Goal: Task Accomplishment & Management: Use online tool/utility

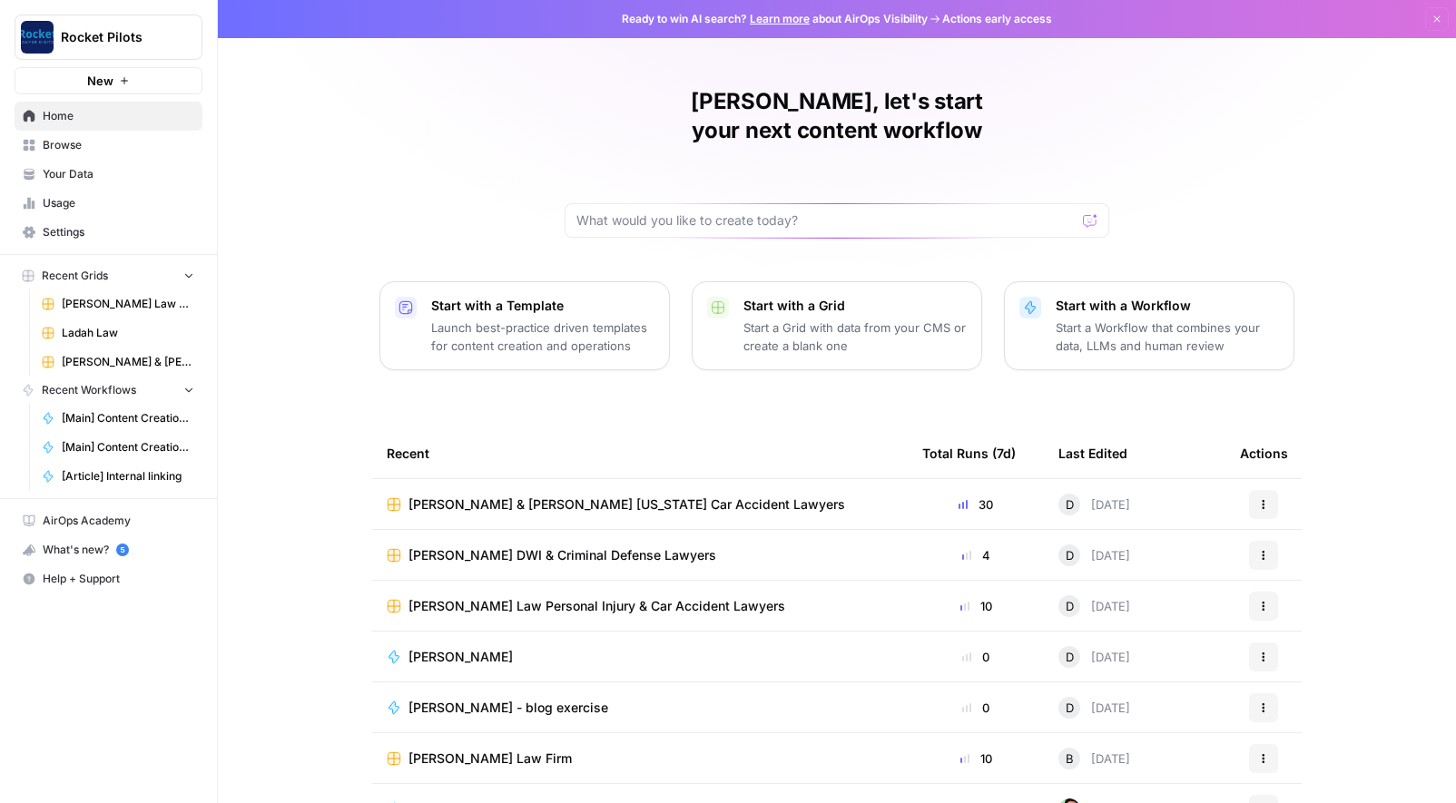
click at [591, 496] on span "[PERSON_NAME] & [PERSON_NAME] [US_STATE] Car Accident Lawyers" at bounding box center [626, 505] width 437 height 18
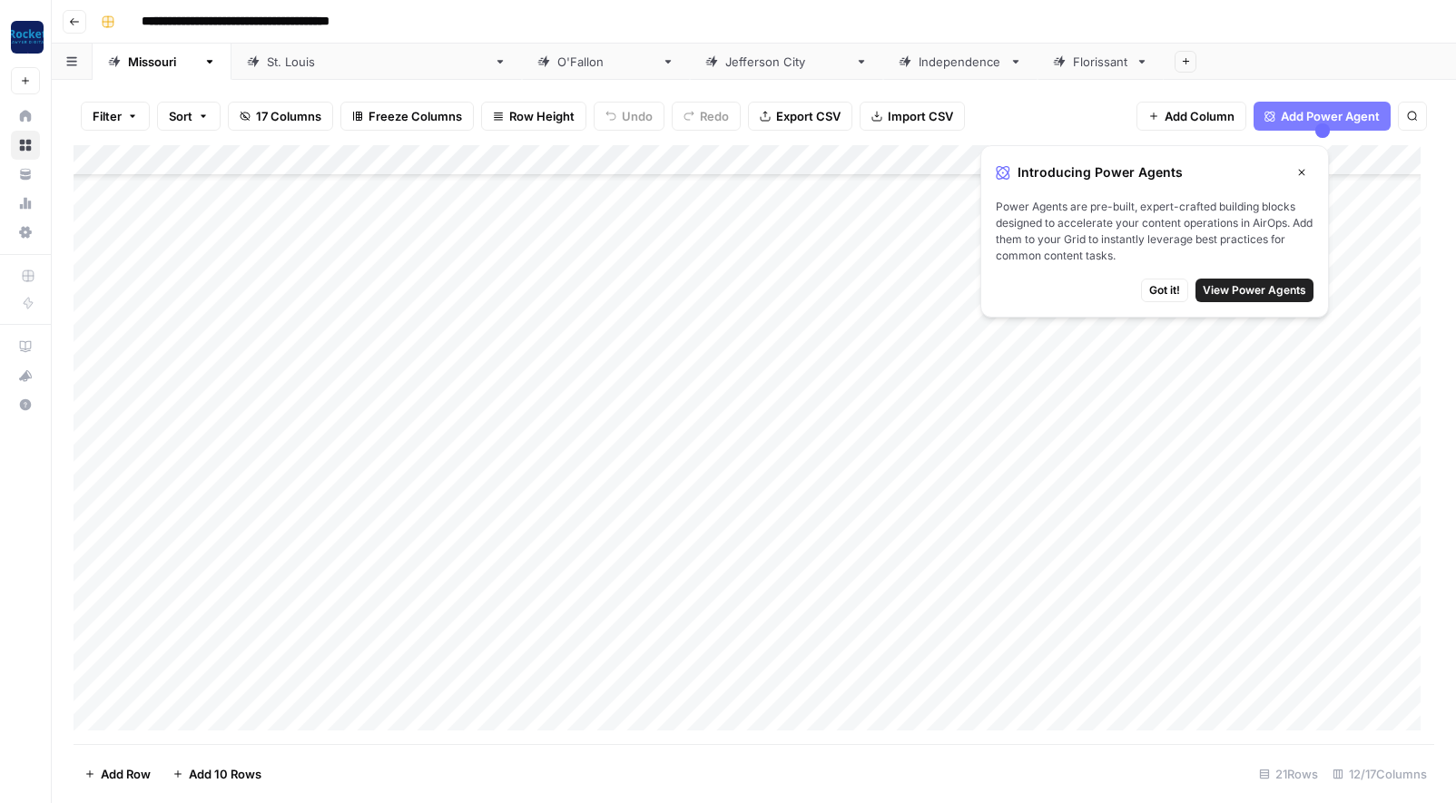
scroll to position [123, 0]
click at [209, 719] on div "Add Column" at bounding box center [754, 444] width 1361 height 599
type textarea "**********"
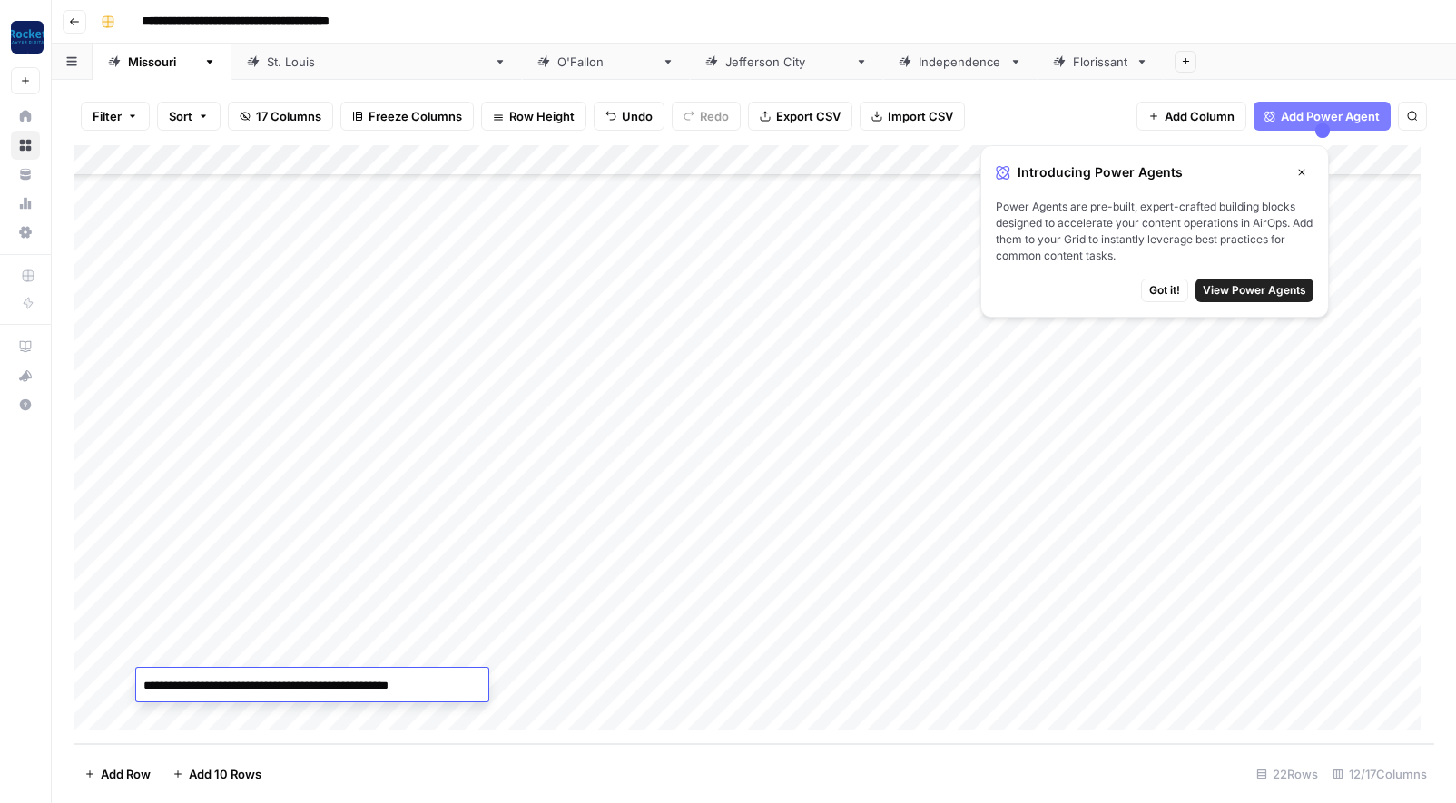
click at [727, 684] on div "Add Column" at bounding box center [754, 444] width 1361 height 599
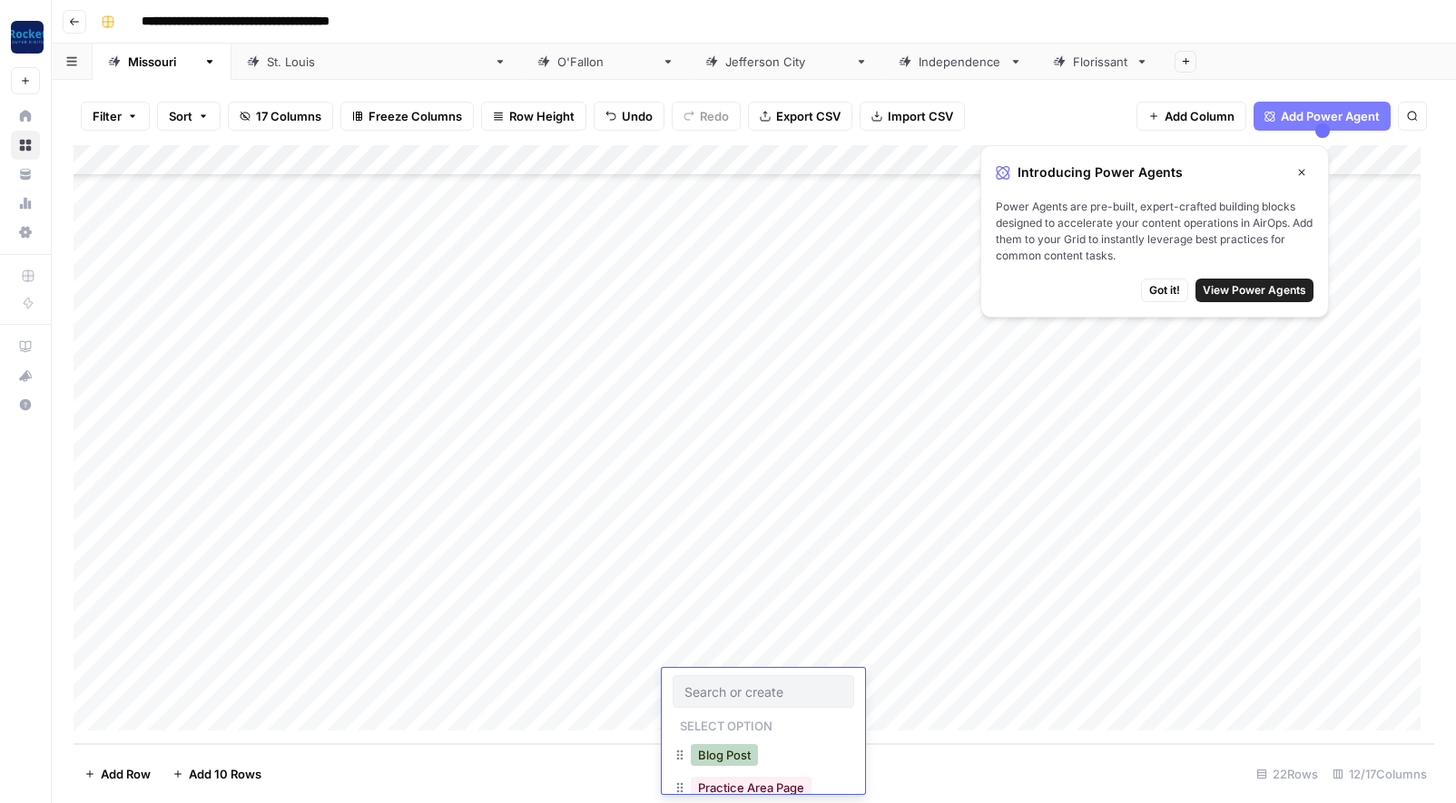
click at [722, 754] on button "Blog Post" at bounding box center [724, 755] width 67 height 22
click at [909, 681] on div "Add Column" at bounding box center [754, 444] width 1361 height 599
click at [1169, 293] on span "Got it!" at bounding box center [1164, 290] width 31 height 16
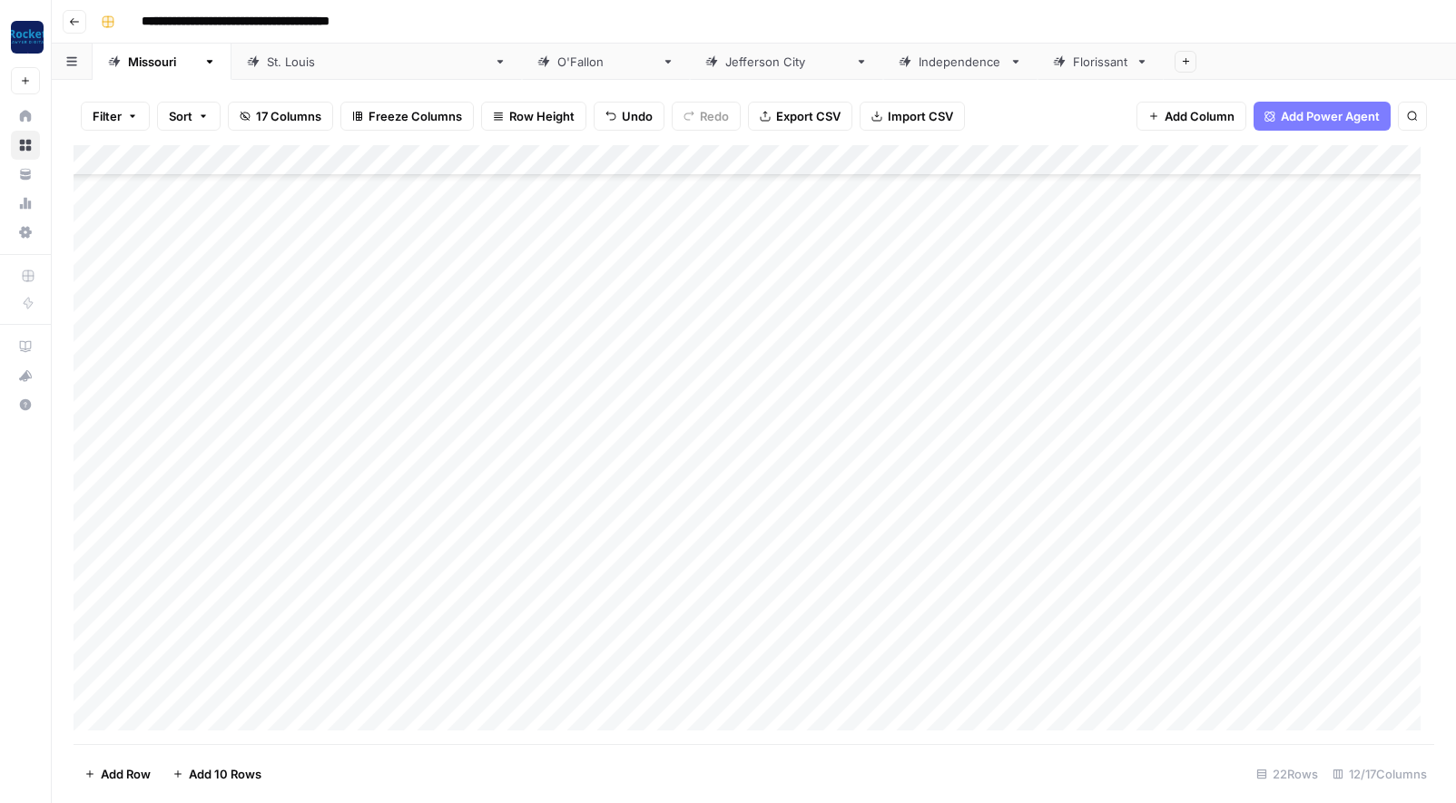
scroll to position [153, 0]
click at [953, 682] on div "Add Column" at bounding box center [754, 444] width 1361 height 599
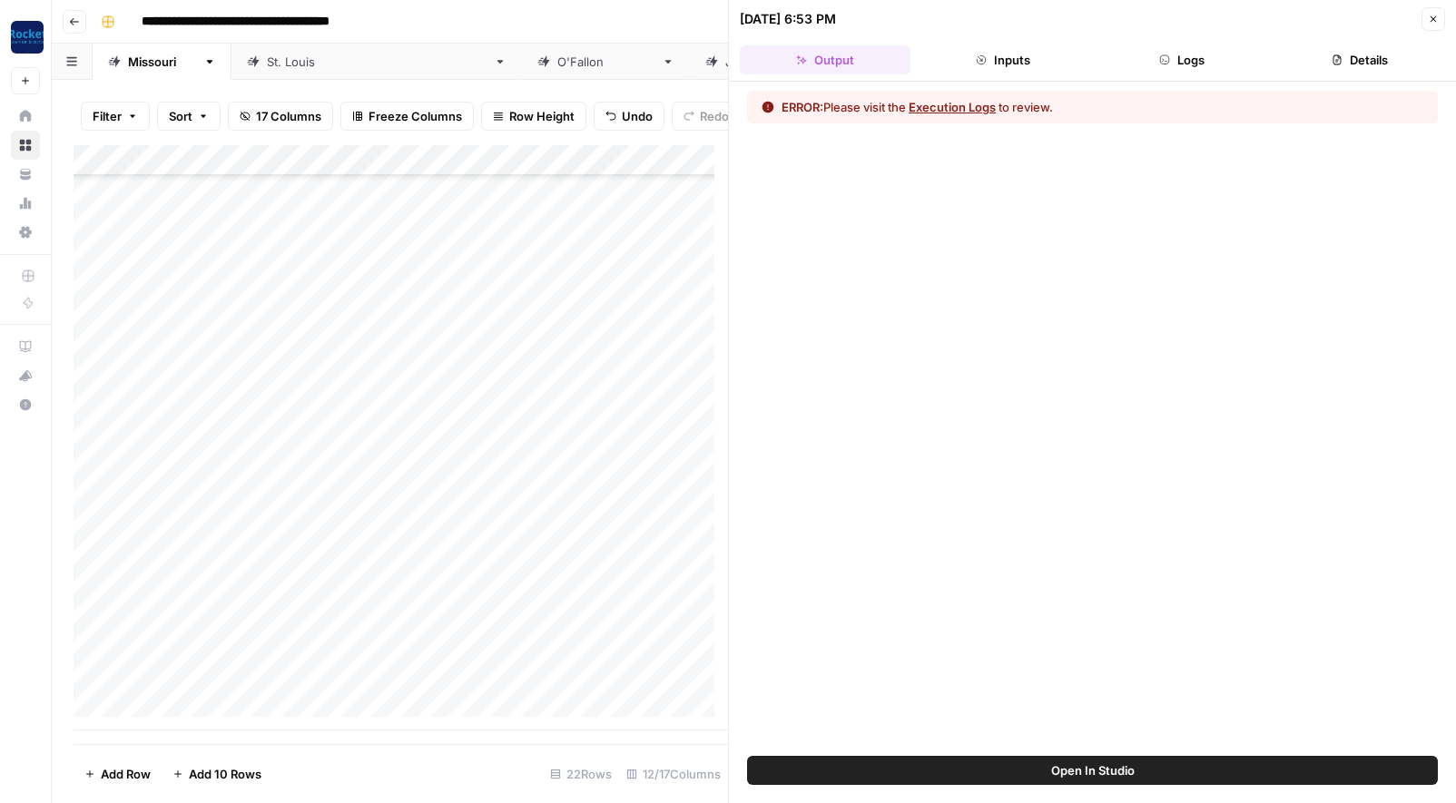
click at [949, 105] on button "Execution Logs" at bounding box center [952, 107] width 87 height 18
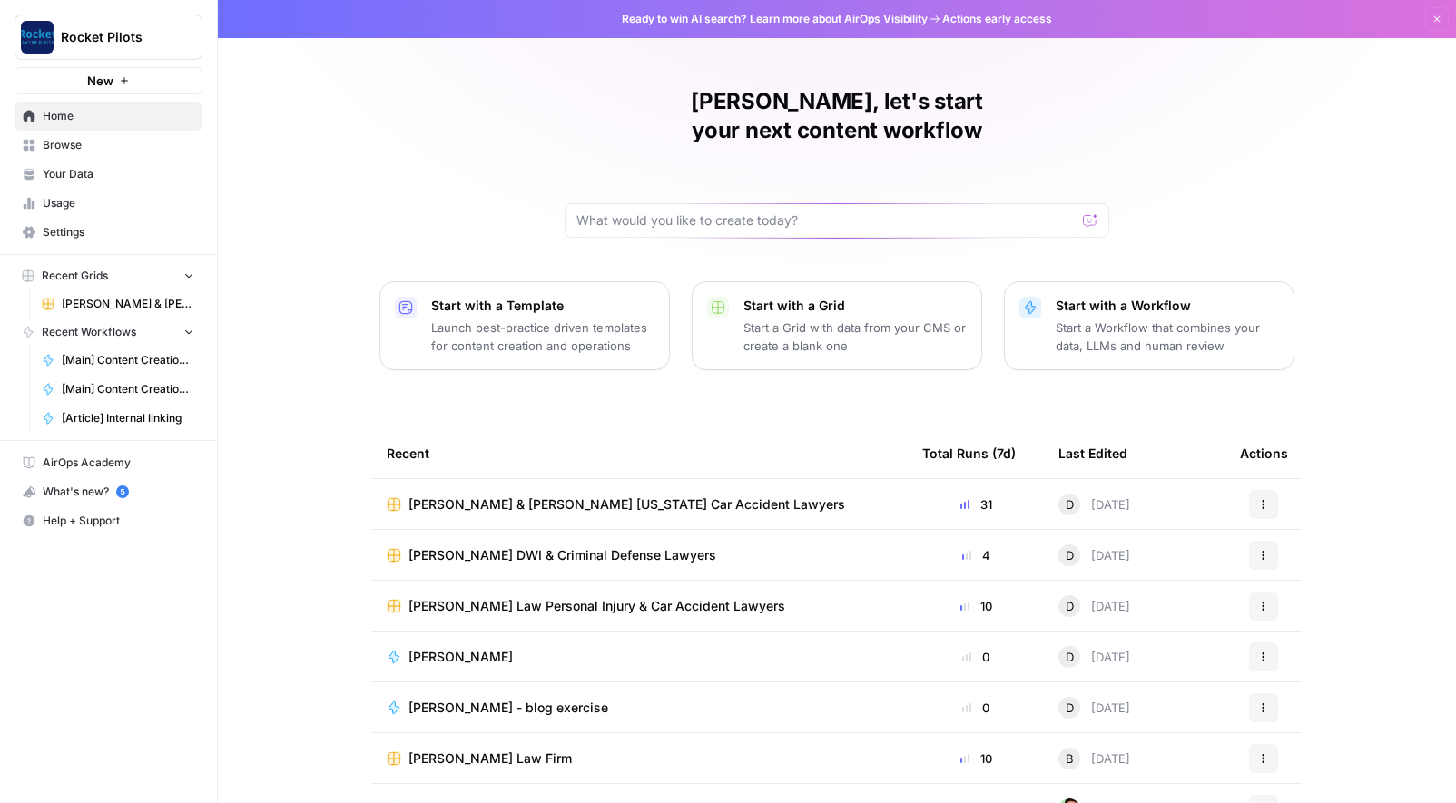
click at [497, 496] on span "[PERSON_NAME] & [PERSON_NAME] [US_STATE] Car Accident Lawyers" at bounding box center [626, 505] width 437 height 18
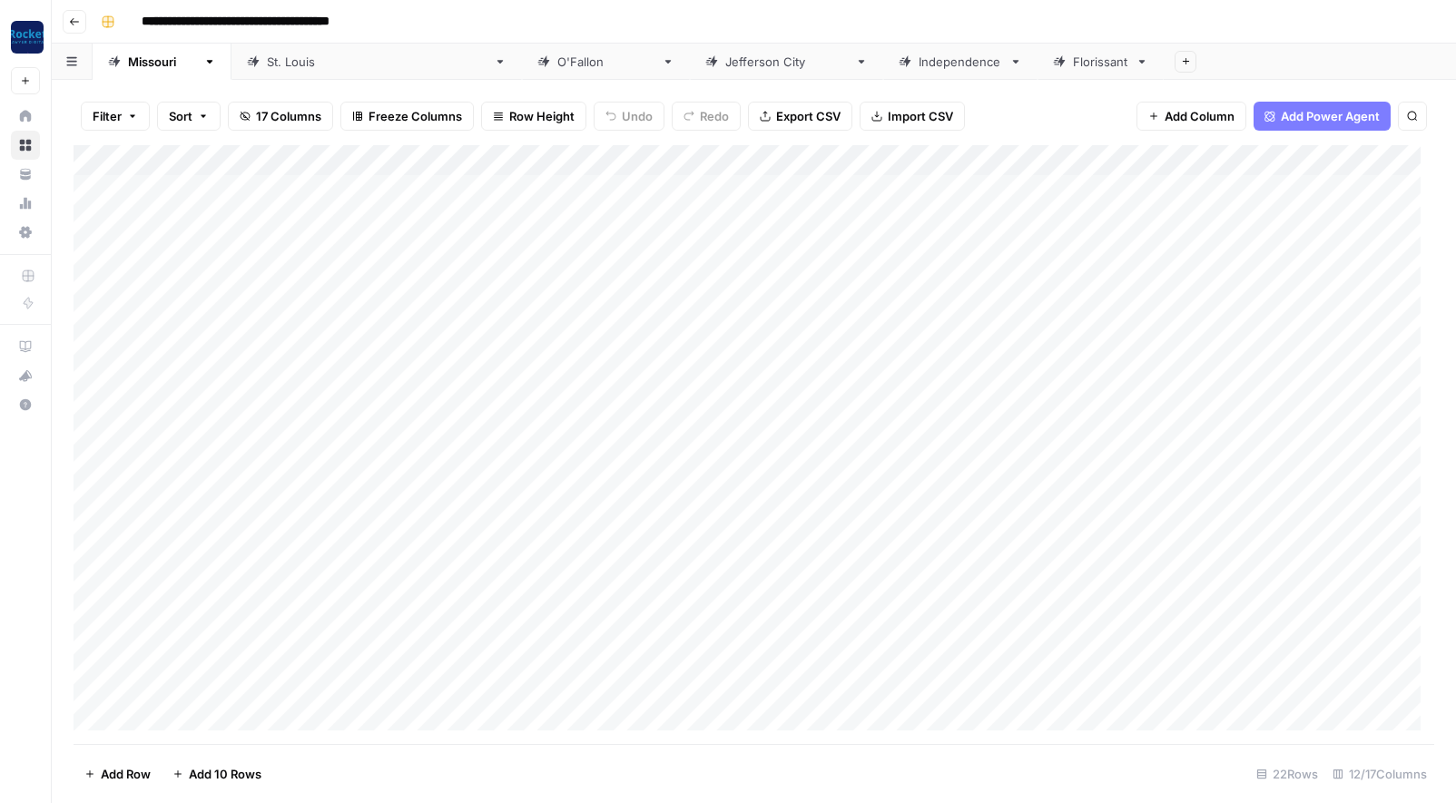
click at [279, 65] on div "[GEOGRAPHIC_DATA][PERSON_NAME]" at bounding box center [377, 62] width 220 height 18
click at [557, 60] on div "[PERSON_NAME]" at bounding box center [605, 62] width 97 height 18
click at [158, 62] on div "[US_STATE]" at bounding box center [162, 62] width 68 height 18
click at [978, 684] on div "Add Column" at bounding box center [754, 444] width 1361 height 599
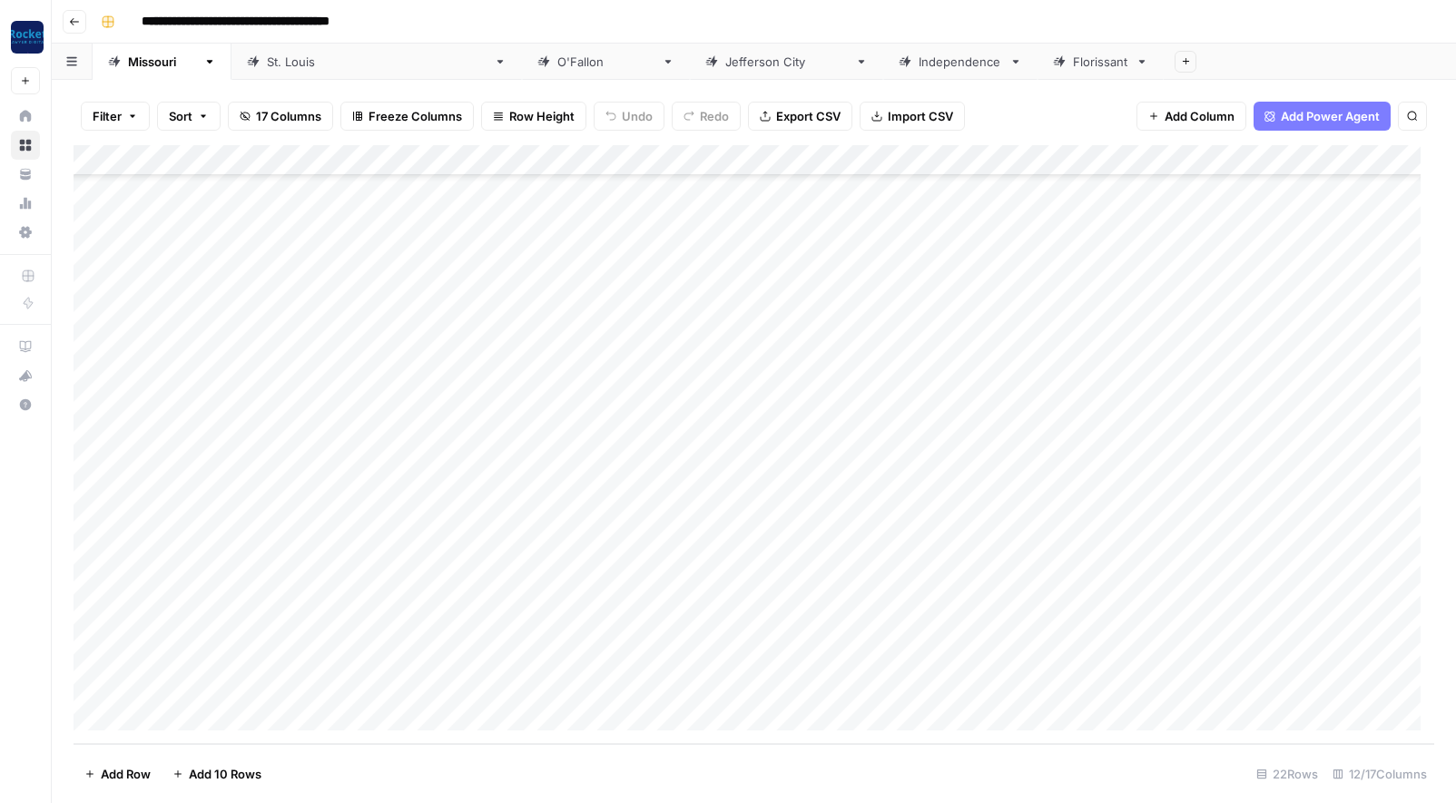
click at [304, 676] on div "Add Column" at bounding box center [754, 444] width 1361 height 599
click at [304, 676] on textarea "**********" at bounding box center [300, 685] width 329 height 25
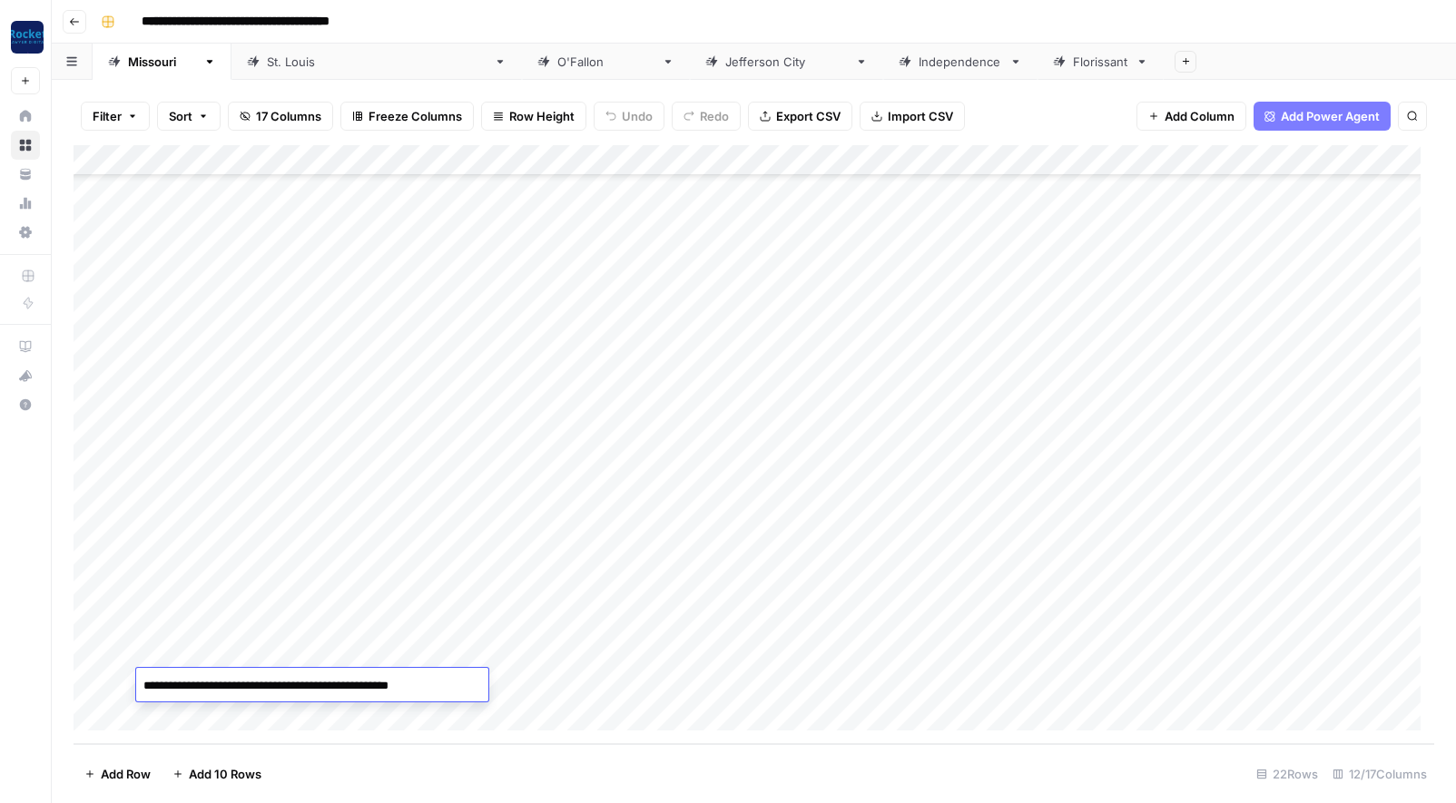
click at [557, 63] on div "[PERSON_NAME]" at bounding box center [605, 62] width 97 height 18
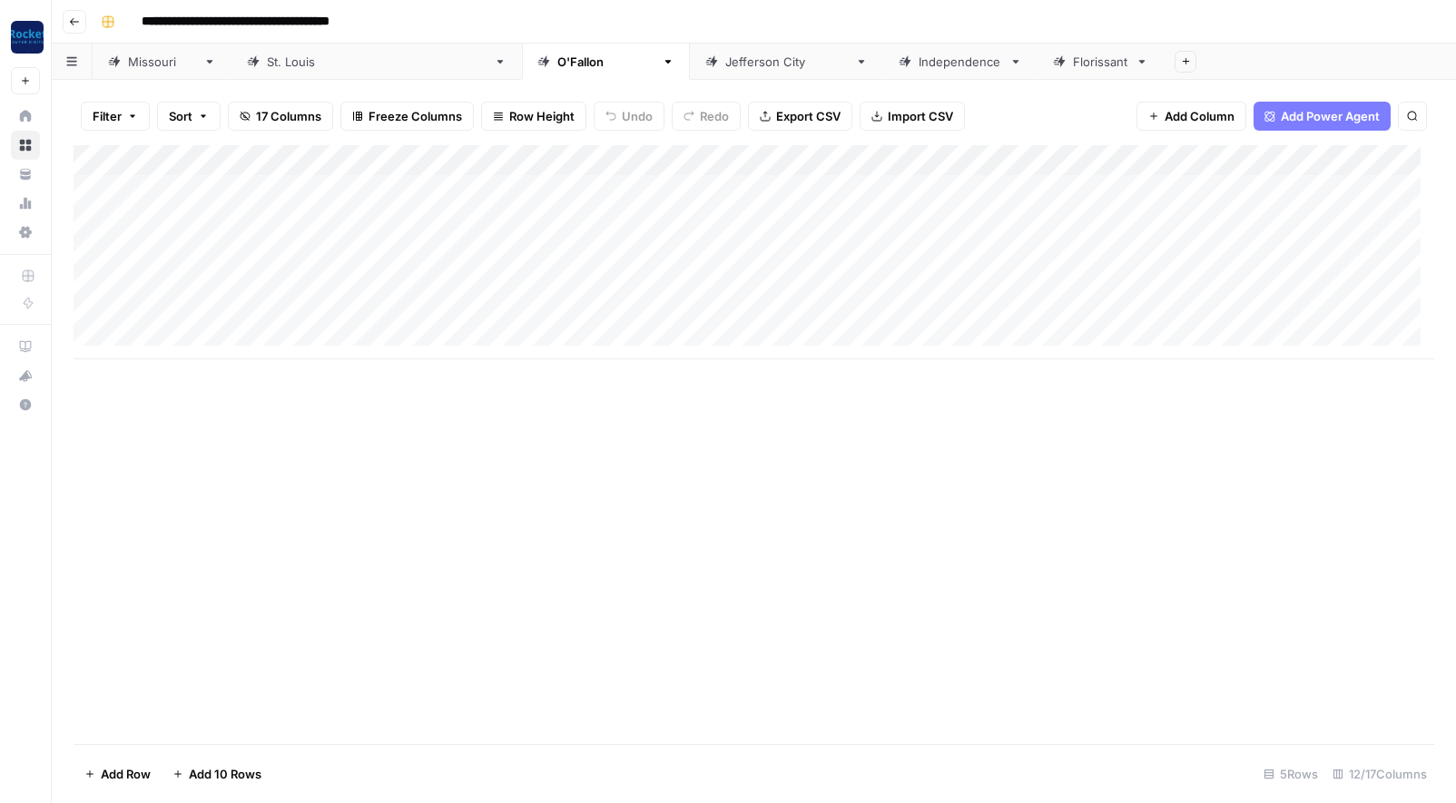
click at [206, 186] on div "Add Column" at bounding box center [754, 252] width 1361 height 214
type textarea "**********"
click at [533, 196] on div "Add Column" at bounding box center [754, 252] width 1361 height 214
click at [678, 193] on div "Add Column" at bounding box center [754, 252] width 1361 height 214
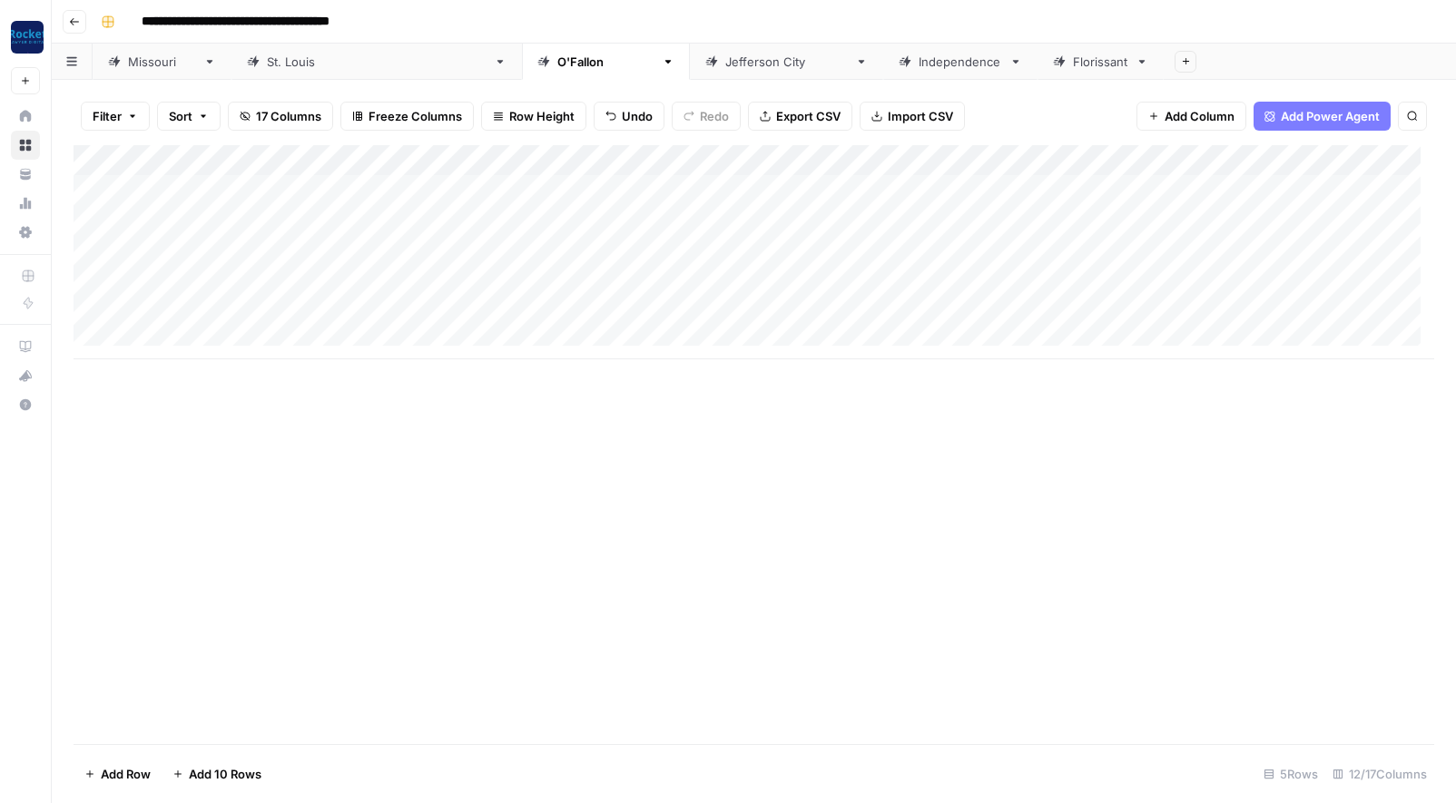
click at [678, 193] on div "Add Column" at bounding box center [754, 252] width 1361 height 214
click at [659, 261] on button "Blog Post" at bounding box center [662, 261] width 67 height 22
click at [875, 186] on div "Add Column" at bounding box center [754, 252] width 1361 height 214
click at [911, 186] on div "Add Column" at bounding box center [754, 252] width 1361 height 214
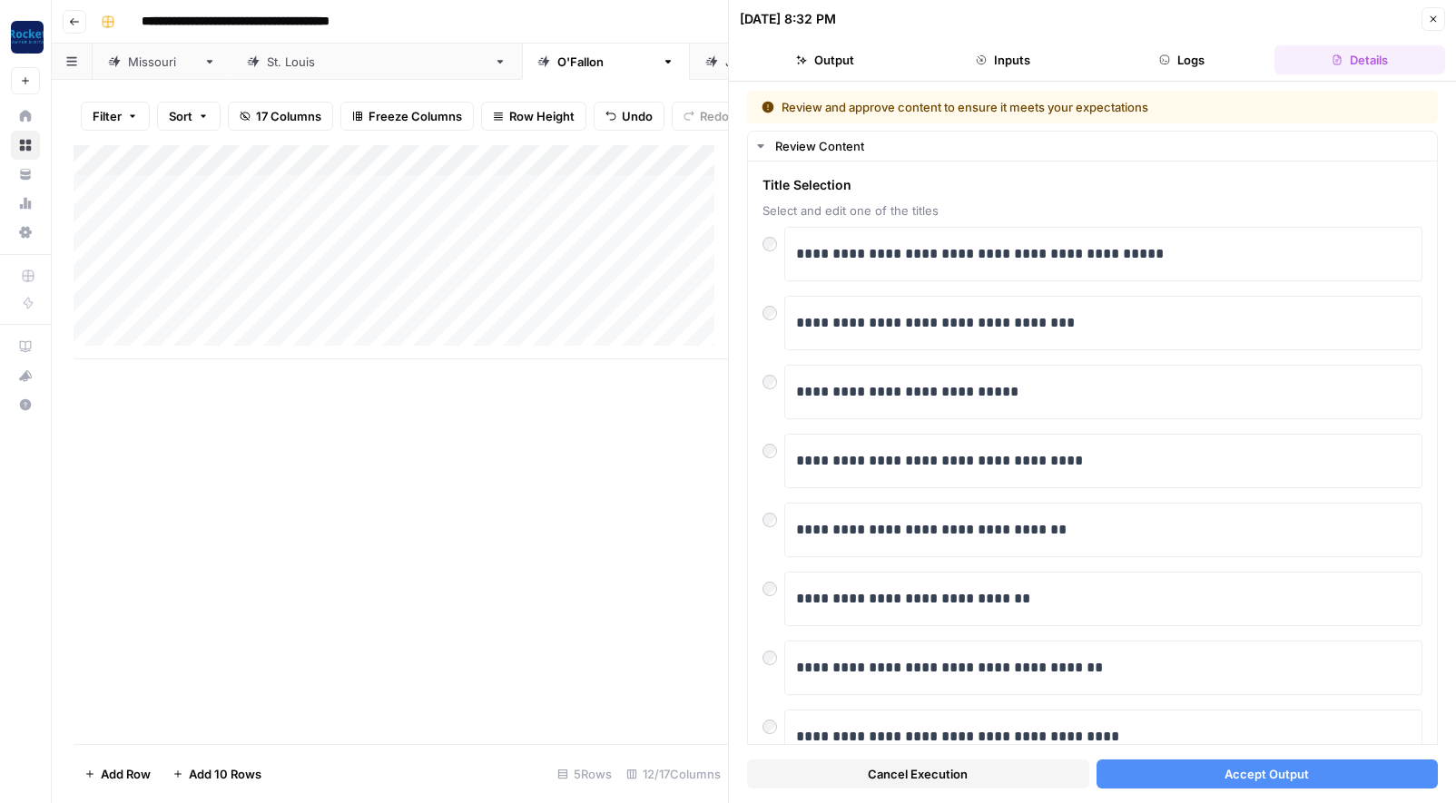
click at [981, 774] on button "Cancel Execution" at bounding box center [918, 774] width 342 height 29
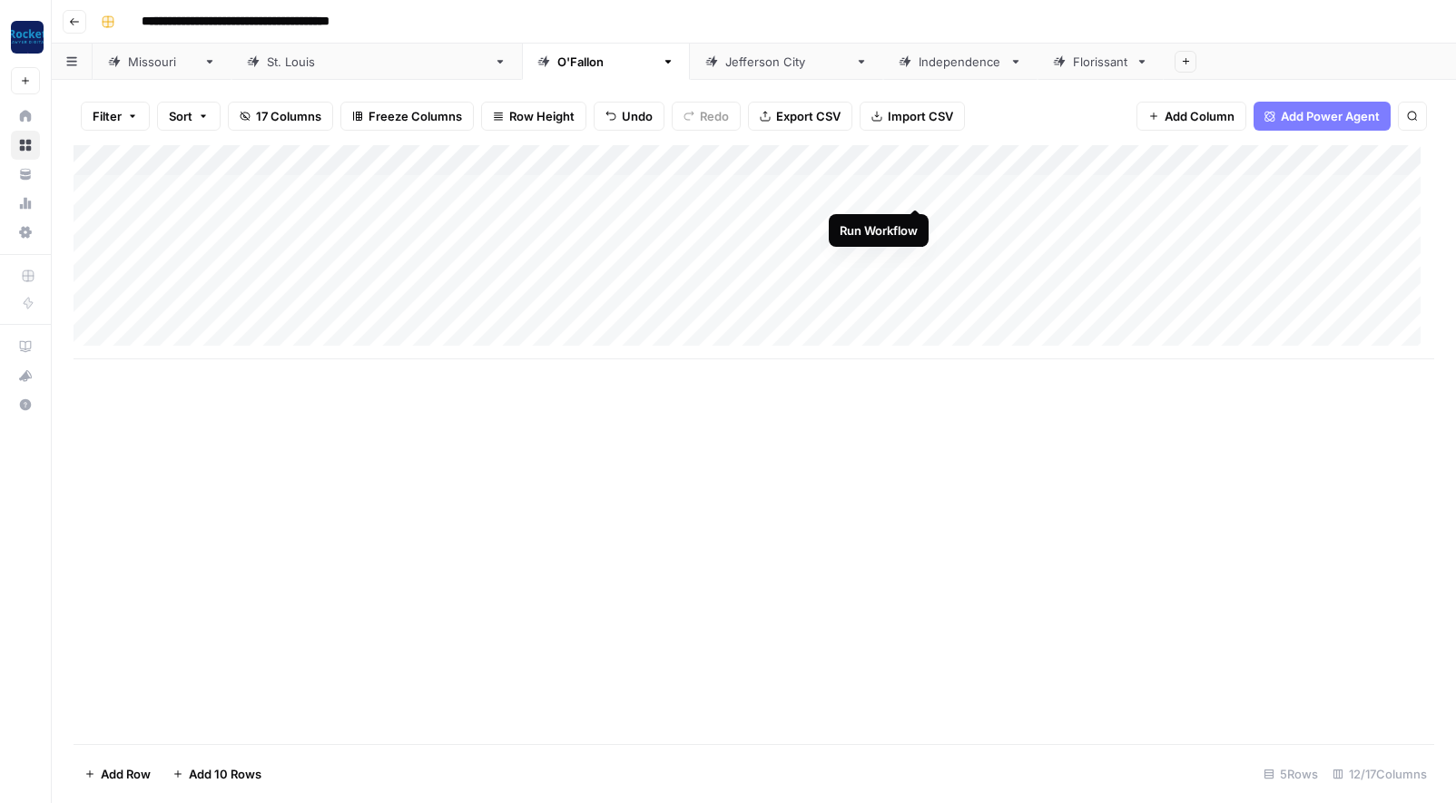
click at [916, 185] on div "Add Column" at bounding box center [754, 252] width 1361 height 214
click at [144, 64] on div "[US_STATE]" at bounding box center [162, 62] width 68 height 18
click at [952, 678] on div "Add Column" at bounding box center [754, 444] width 1361 height 599
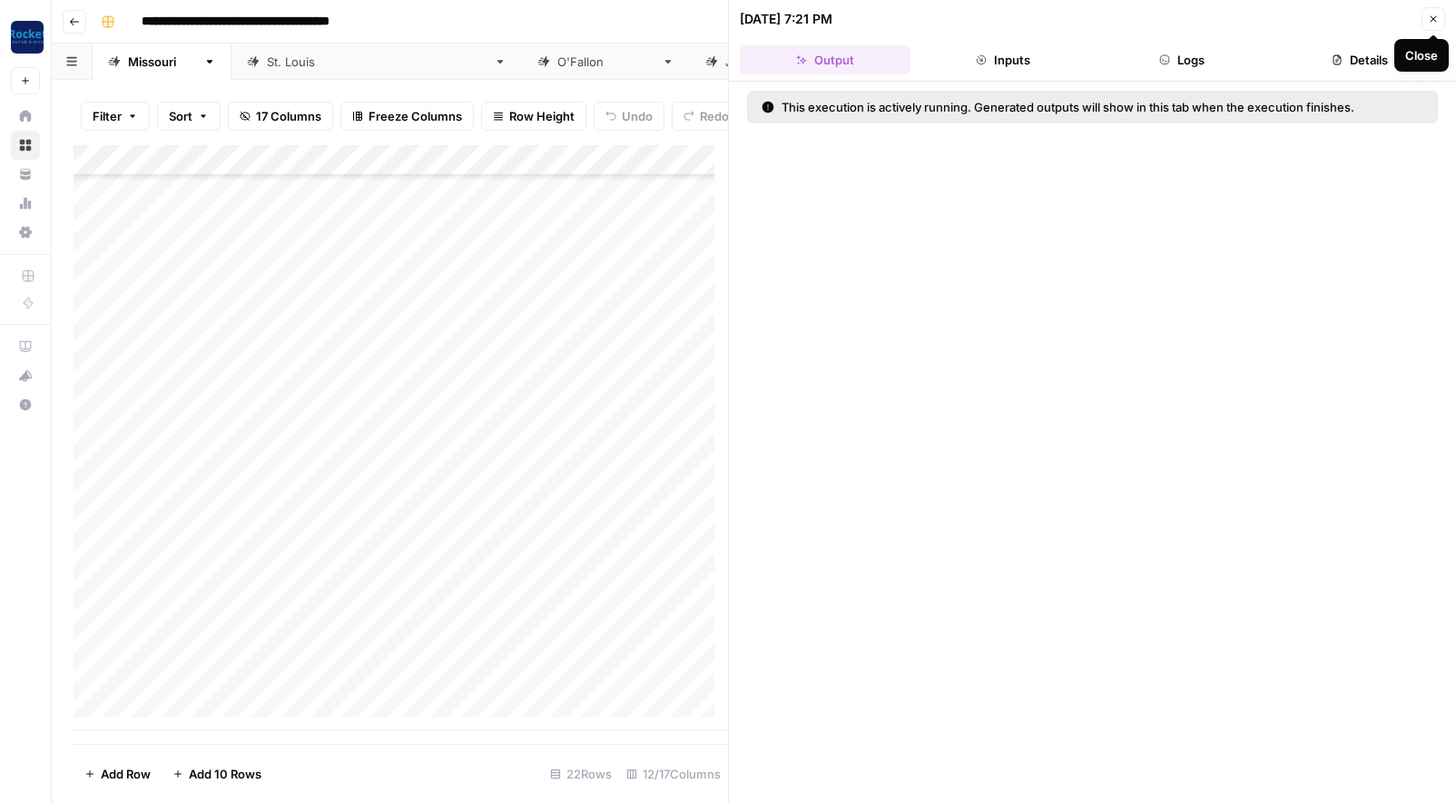
click at [1434, 19] on icon "button" at bounding box center [1433, 19] width 11 height 11
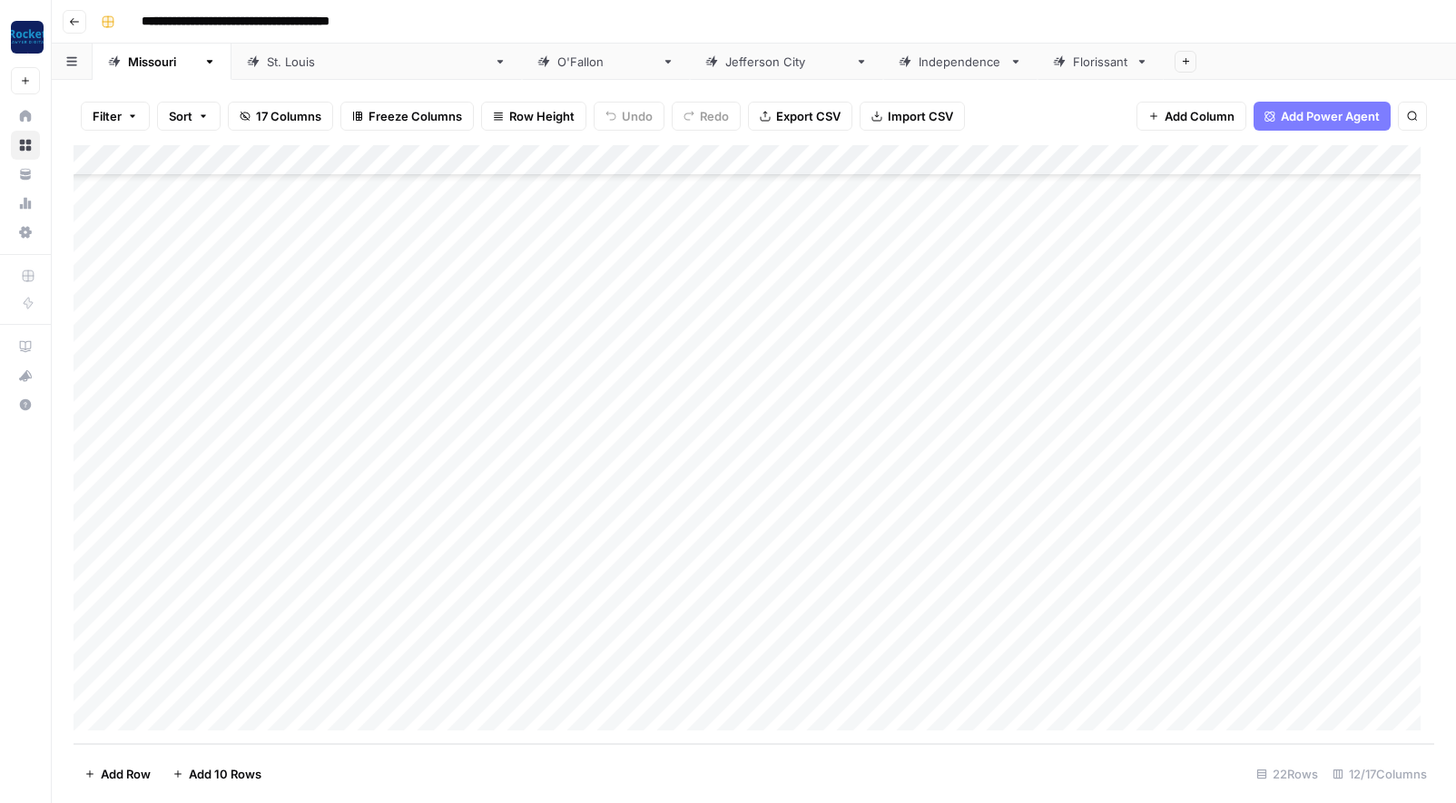
click at [557, 64] on div "[PERSON_NAME]" at bounding box center [605, 62] width 97 height 18
click at [891, 215] on div "Add Column" at bounding box center [754, 252] width 1361 height 214
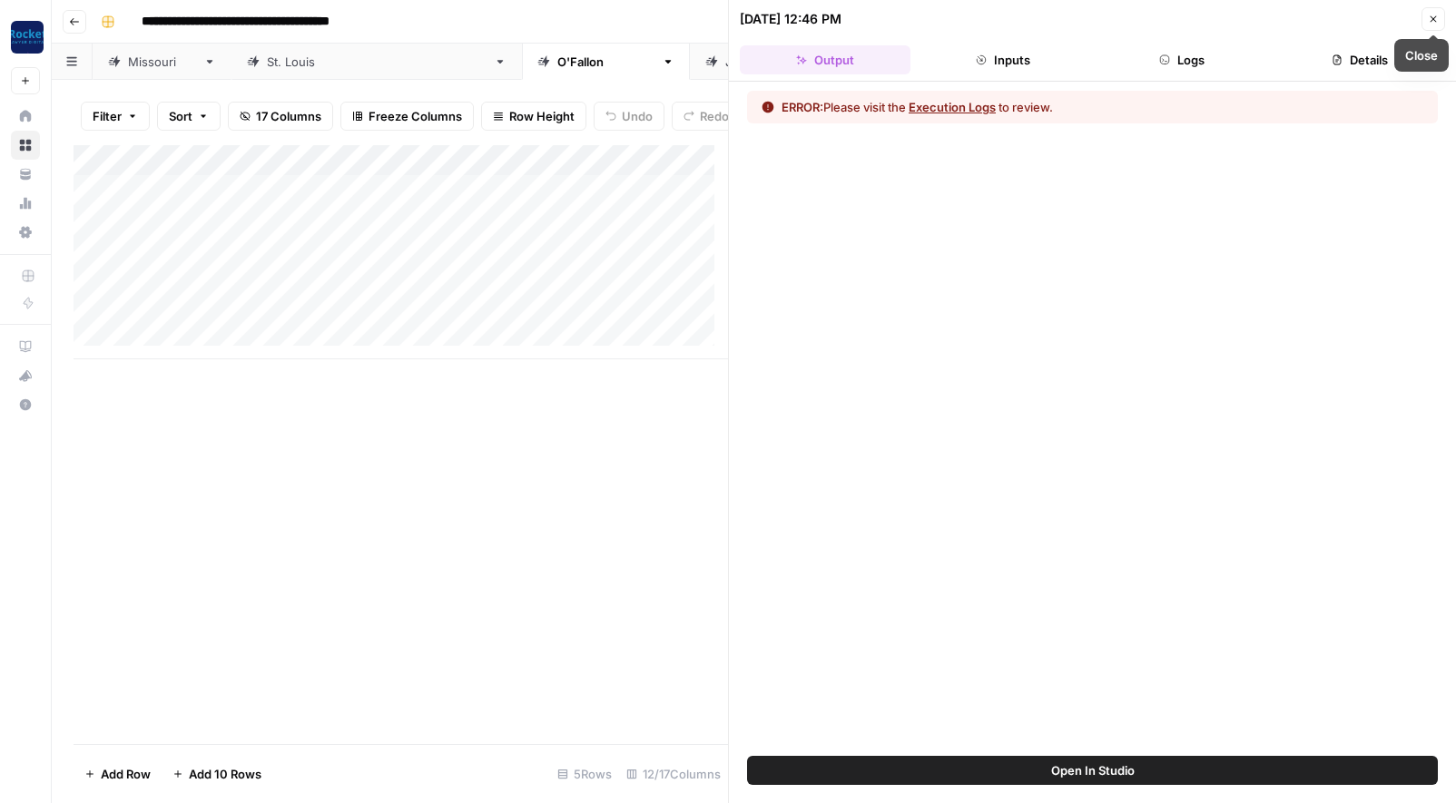
click at [1434, 16] on icon "button" at bounding box center [1433, 19] width 11 height 11
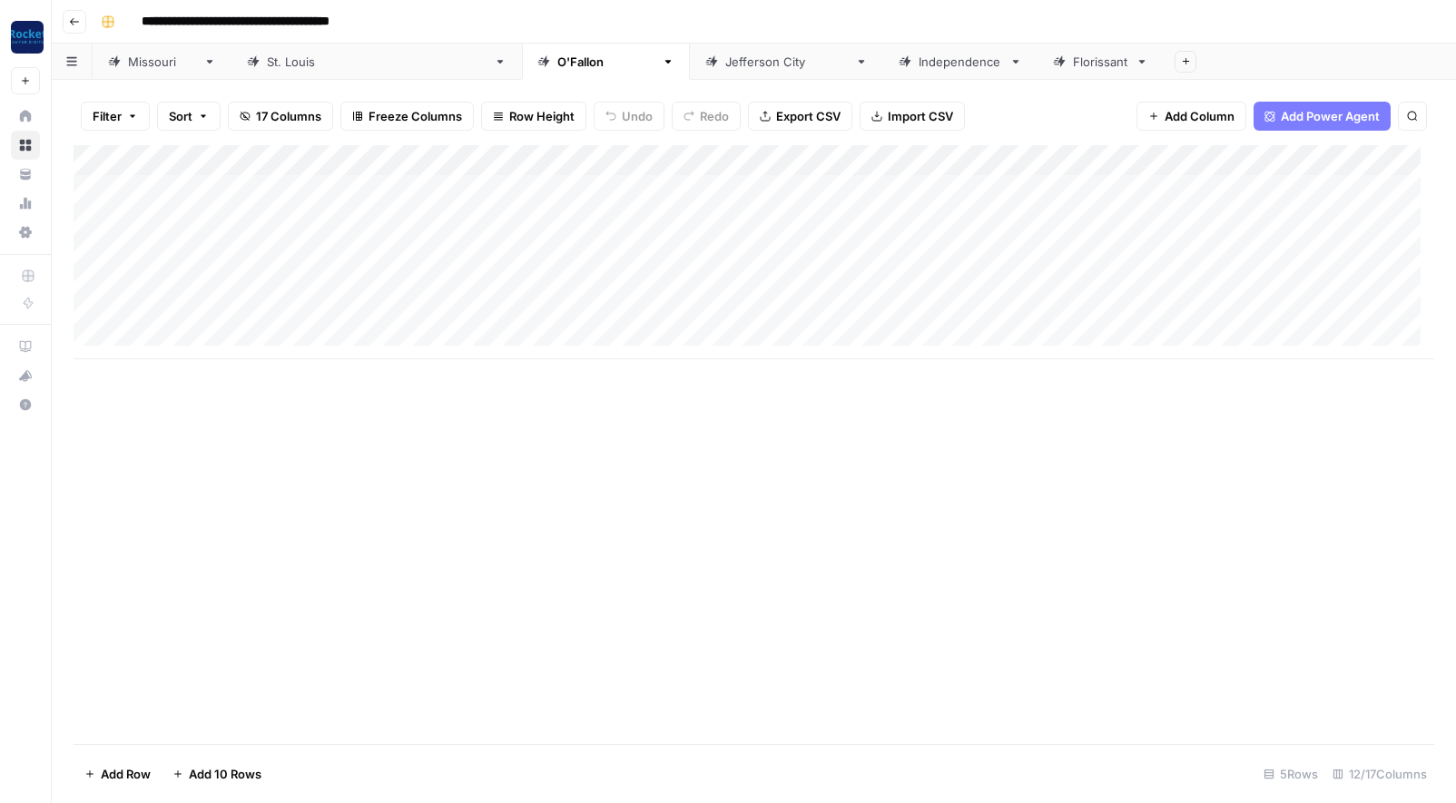
click at [150, 64] on div "[US_STATE]" at bounding box center [162, 62] width 68 height 18
click at [557, 66] on div "[PERSON_NAME]" at bounding box center [605, 62] width 97 height 18
click at [142, 67] on div "[US_STATE]" at bounding box center [162, 62] width 68 height 18
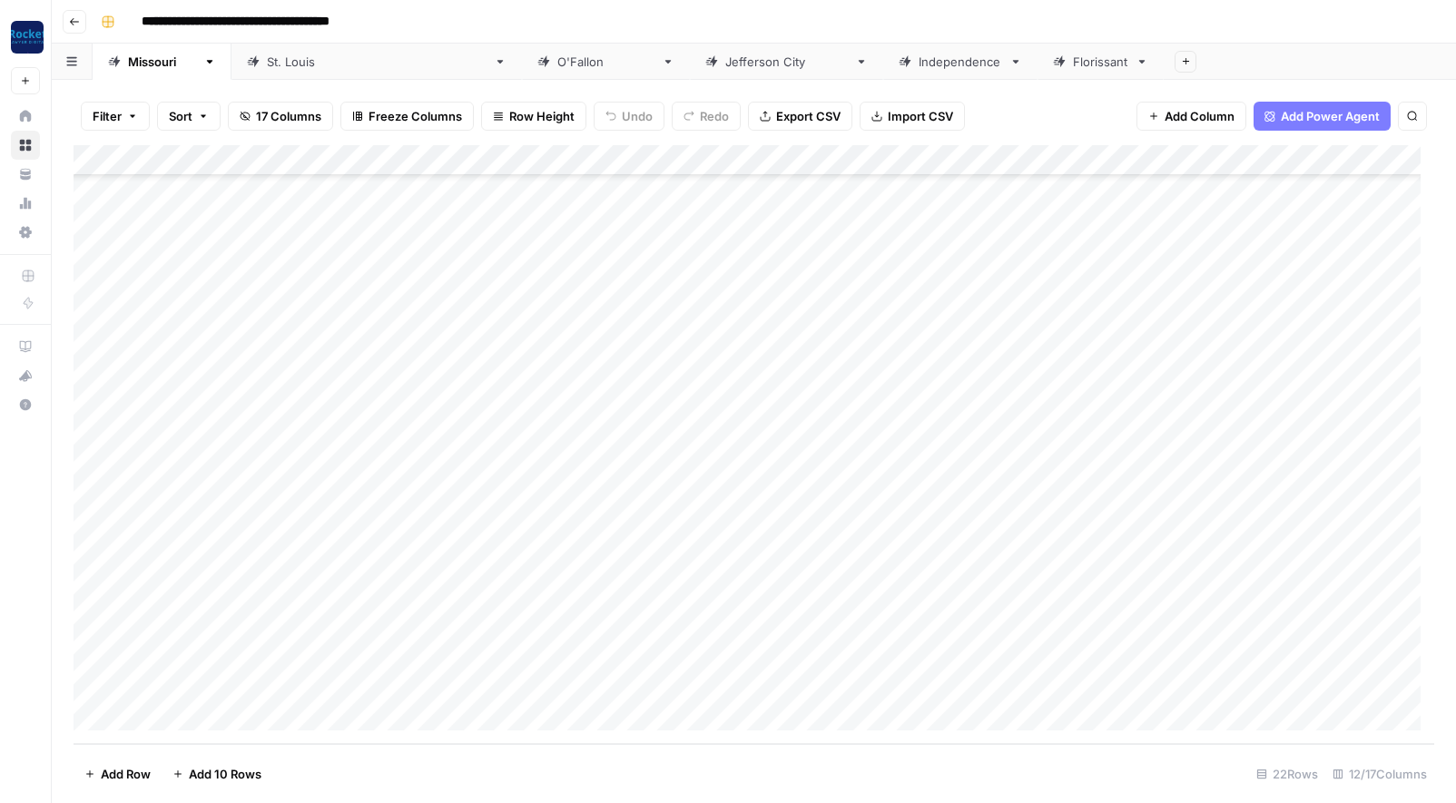
click at [522, 76] on link "[PERSON_NAME]" at bounding box center [606, 62] width 168 height 36
